Goal: Task Accomplishment & Management: Use online tool/utility

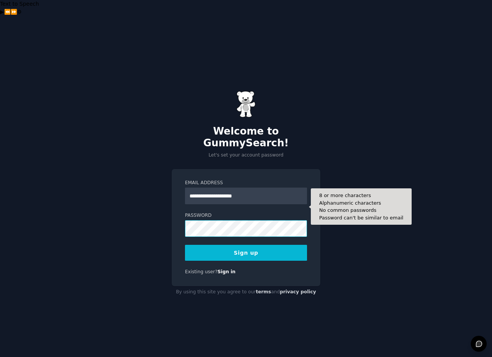
click at [185, 245] on button "Sign up" at bounding box center [246, 253] width 122 height 16
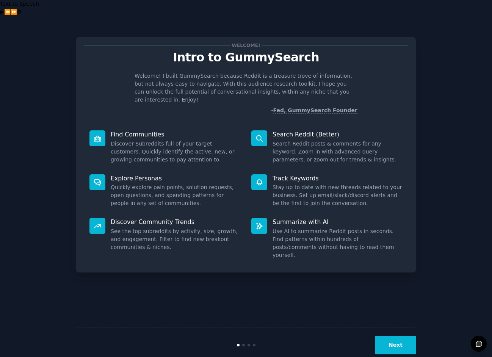
click at [400, 336] on button "Next" at bounding box center [395, 345] width 41 height 19
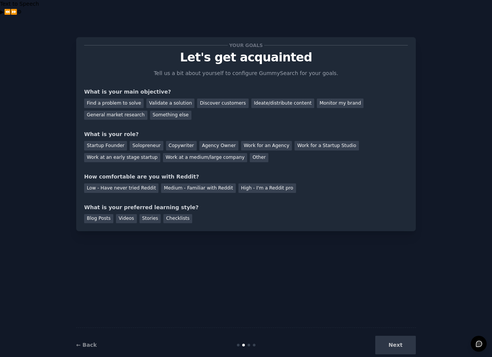
click at [404, 336] on div "Next" at bounding box center [358, 345] width 113 height 19
click at [402, 336] on div "Next" at bounding box center [358, 345] width 113 height 19
click at [396, 336] on div "Next" at bounding box center [358, 345] width 113 height 19
click at [400, 71] on div "Your goals Let's get acquainted Tell us a bit about yourself to configure Gummy…" at bounding box center [246, 134] width 324 height 178
click at [127, 111] on div "General market research" at bounding box center [115, 115] width 63 height 9
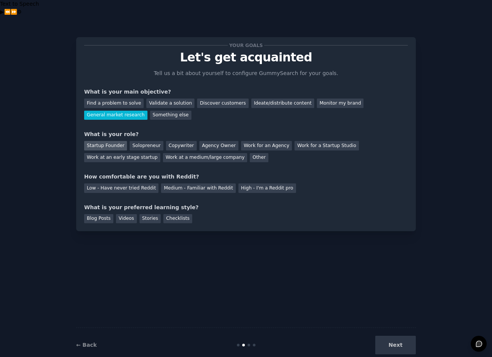
click at [104, 141] on div "Startup Founder" at bounding box center [105, 145] width 43 height 9
click at [208, 177] on div "Your goals Let's get acquainted Tell us a bit about yourself to configure Gummy…" at bounding box center [246, 134] width 324 height 178
click at [213, 183] on div "Medium - Familiar with Reddit" at bounding box center [198, 187] width 74 height 9
click at [125, 214] on div "Videos" at bounding box center [126, 218] width 21 height 9
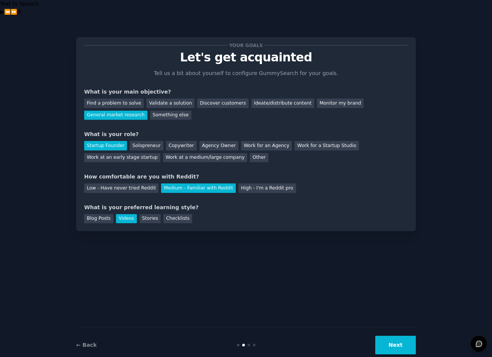
click at [390, 340] on div "← Back Next" at bounding box center [245, 344] width 339 height 35
click at [389, 337] on button "Next" at bounding box center [395, 345] width 41 height 19
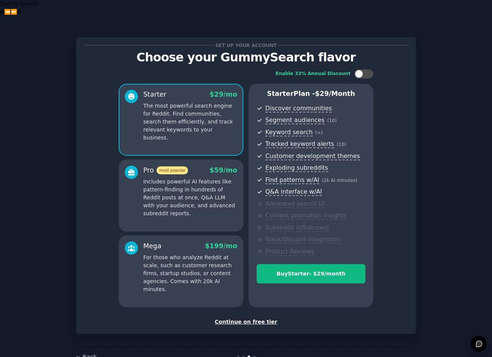
click at [258, 318] on div "Continue on free tier" at bounding box center [246, 322] width 324 height 8
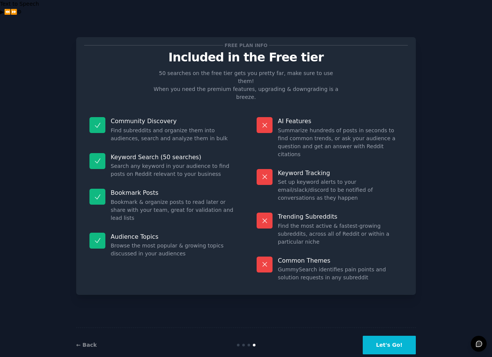
click at [388, 336] on button "Let's Go!" at bounding box center [389, 345] width 53 height 19
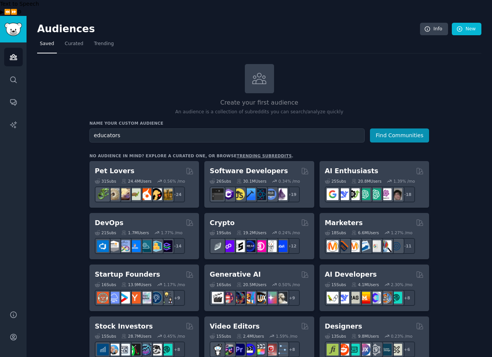
type input "educators"
click at [370, 128] on button "Find Communities" at bounding box center [399, 135] width 59 height 14
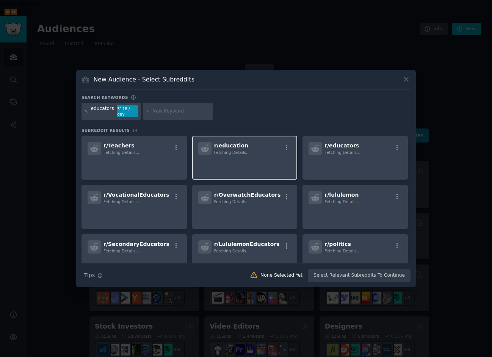
click at [246, 150] on div "r/ education Fetching Details..." at bounding box center [244, 148] width 93 height 13
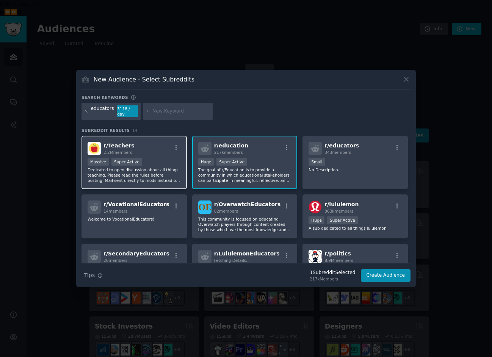
click at [146, 153] on div "r/ Teachers 2.2M members Massive Super Active Dedicated to open discussion abou…" at bounding box center [133, 162] width 105 height 53
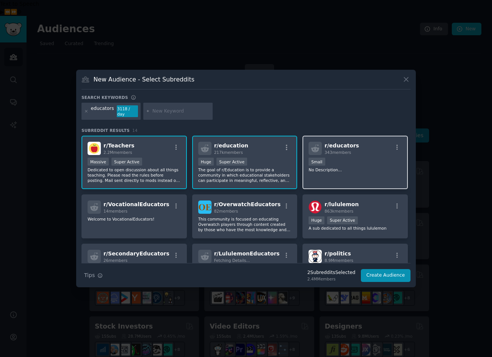
click at [351, 167] on p "No Description..." at bounding box center [354, 169] width 93 height 5
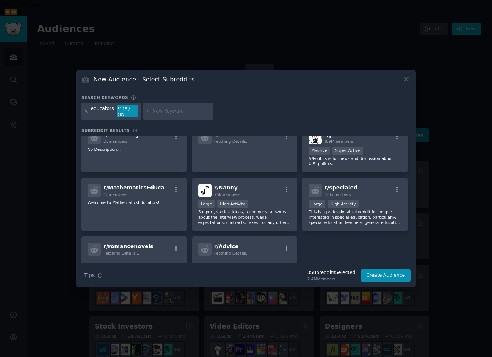
scroll to position [163, 0]
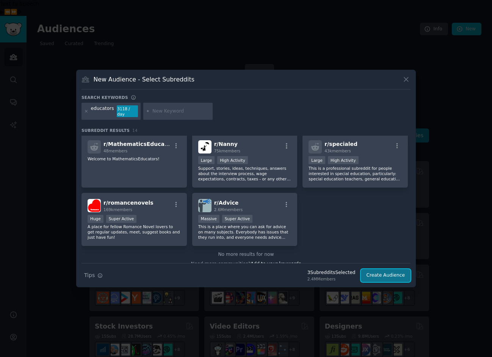
click at [377, 271] on button "Create Audience" at bounding box center [386, 275] width 50 height 13
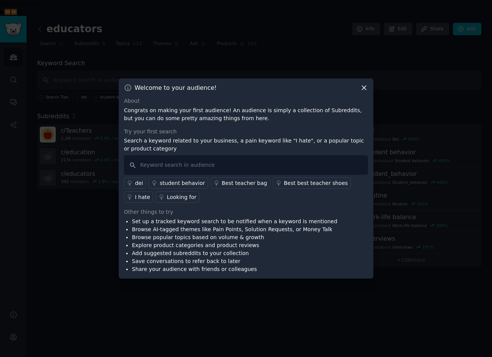
click at [363, 89] on icon at bounding box center [364, 88] width 8 height 8
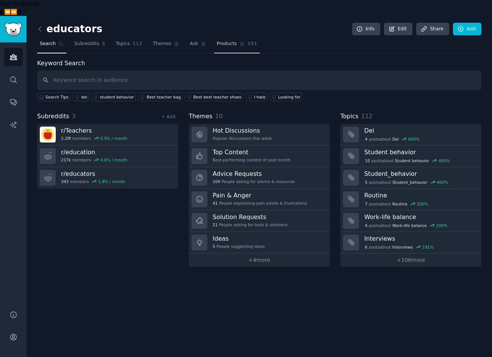
click at [229, 41] on span "Products" at bounding box center [227, 44] width 20 height 7
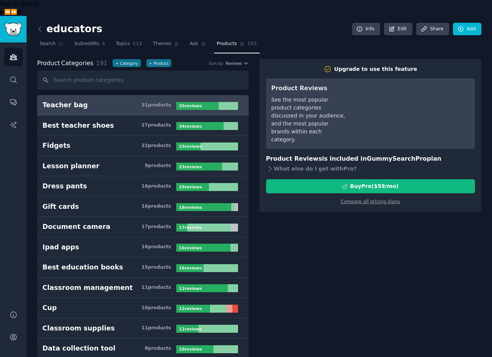
click at [107, 97] on link "Teacher bag 31 product s 35 review s" at bounding box center [142, 105] width 211 height 20
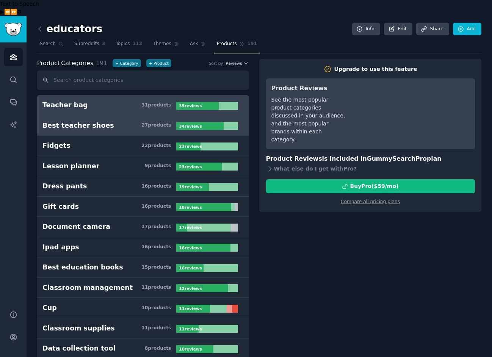
click at [128, 121] on h3 "Best teacher shoes 27 product s" at bounding box center [109, 125] width 134 height 9
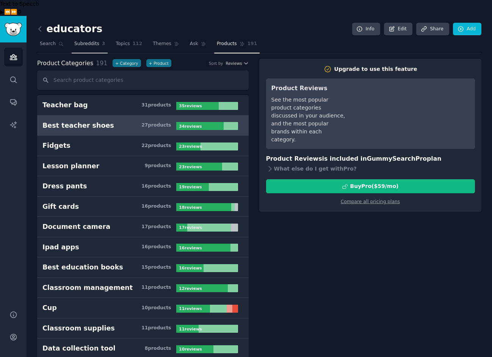
click at [91, 41] on span "Subreddits" at bounding box center [86, 44] width 25 height 7
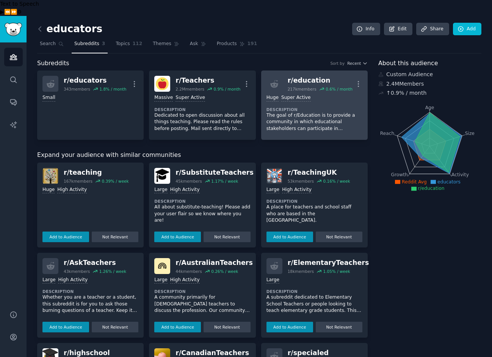
click at [315, 112] on p "The goal of r/Education is to provide a community in which educational stakehol…" at bounding box center [314, 122] width 96 height 20
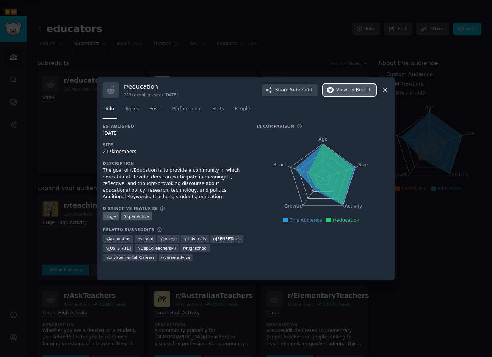
click at [356, 90] on span "on Reddit" at bounding box center [360, 90] width 22 height 7
